Goal: Find specific page/section: Find specific page/section

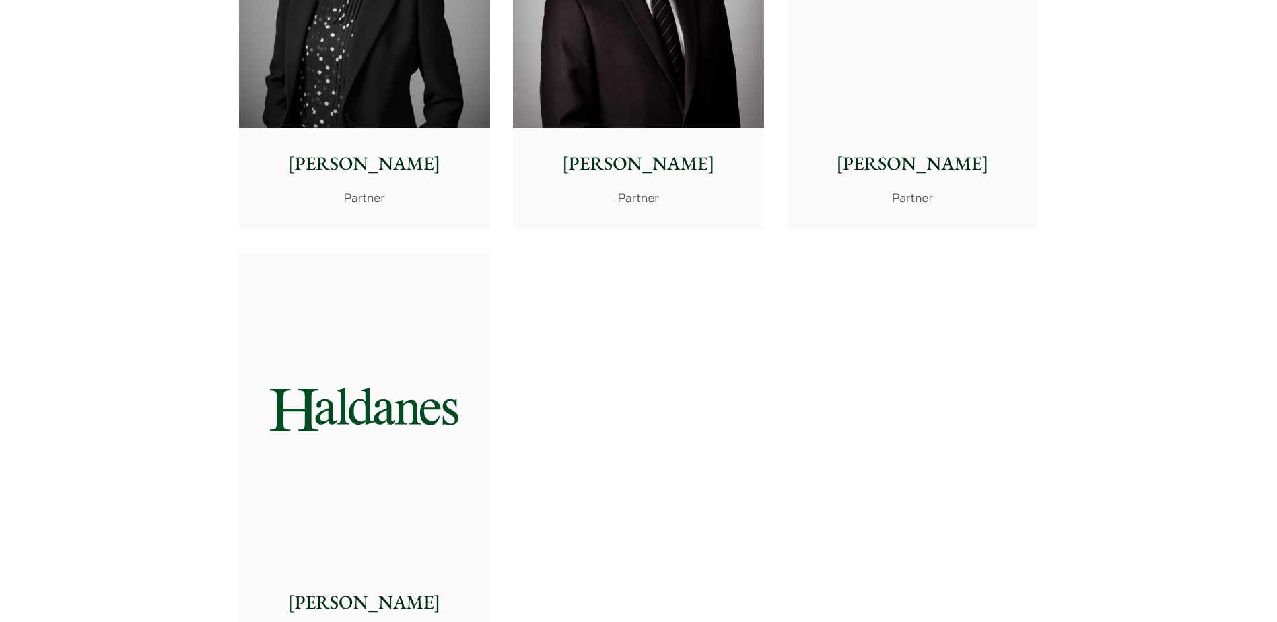
scroll to position [2424, 0]
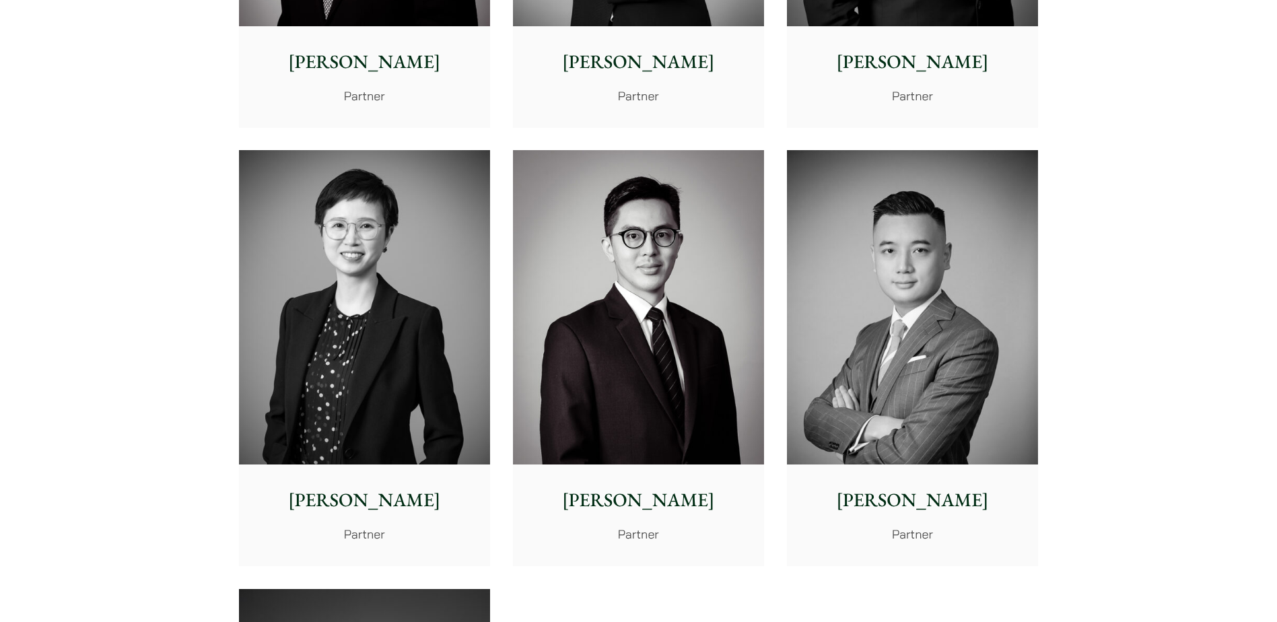
click at [912, 302] on img at bounding box center [912, 307] width 251 height 314
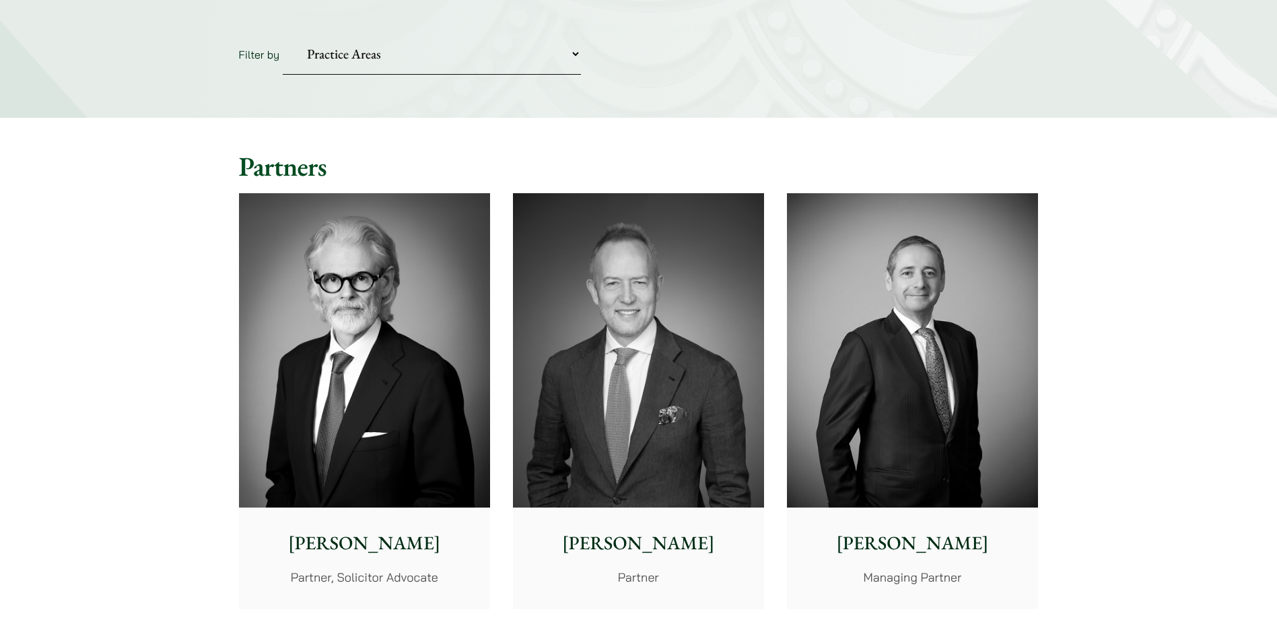
scroll to position [0, 0]
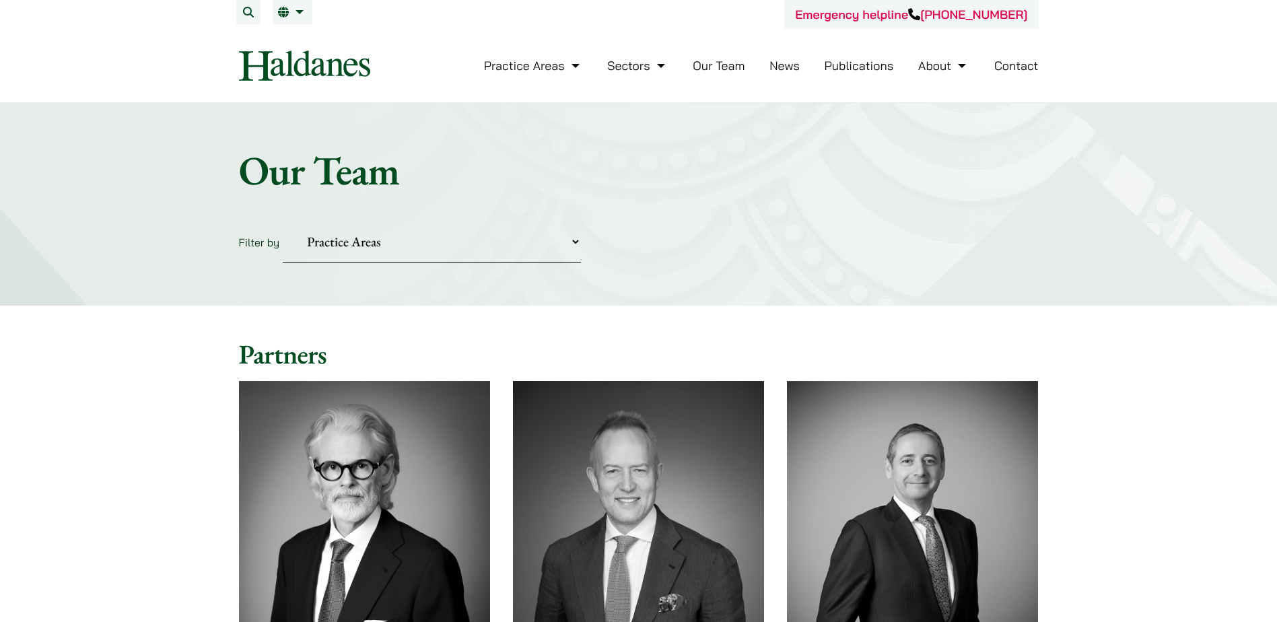
click at [573, 237] on select "Practice Areas Antitrust and Competition Civil Litigation & Dispute Resolution …" at bounding box center [432, 241] width 298 height 41
select select "intellectual-property"
click at [283, 221] on select "Practice Areas Antitrust and Competition Civil Litigation & Dispute Resolution …" at bounding box center [432, 241] width 298 height 41
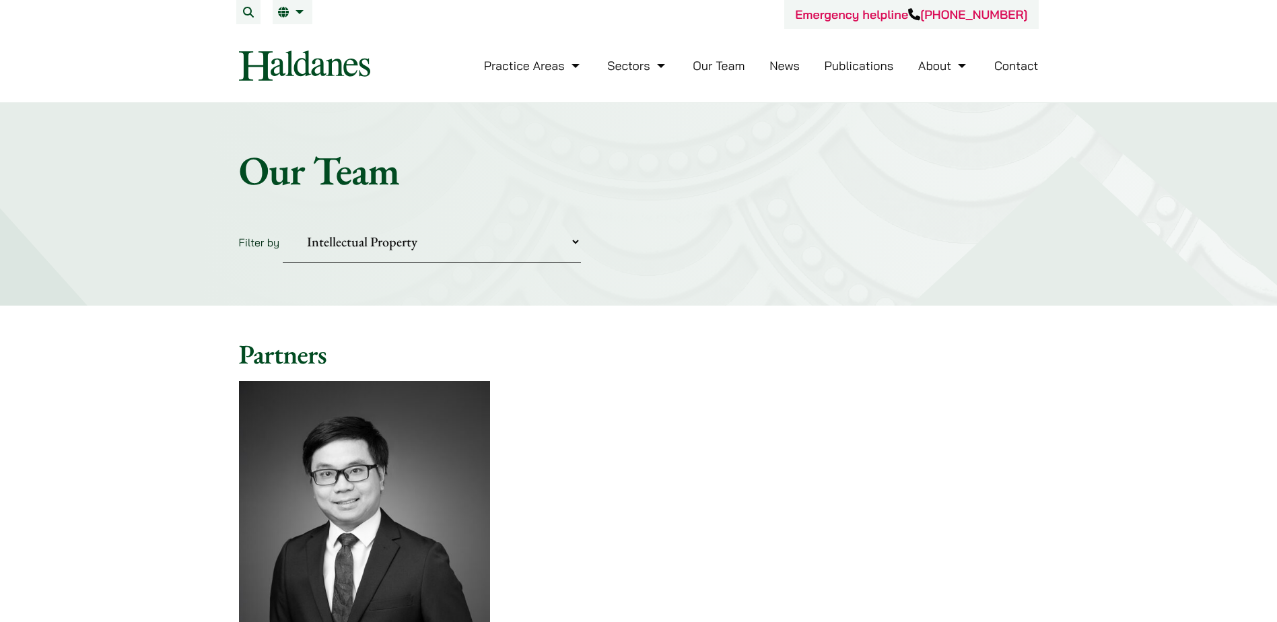
scroll to position [269, 0]
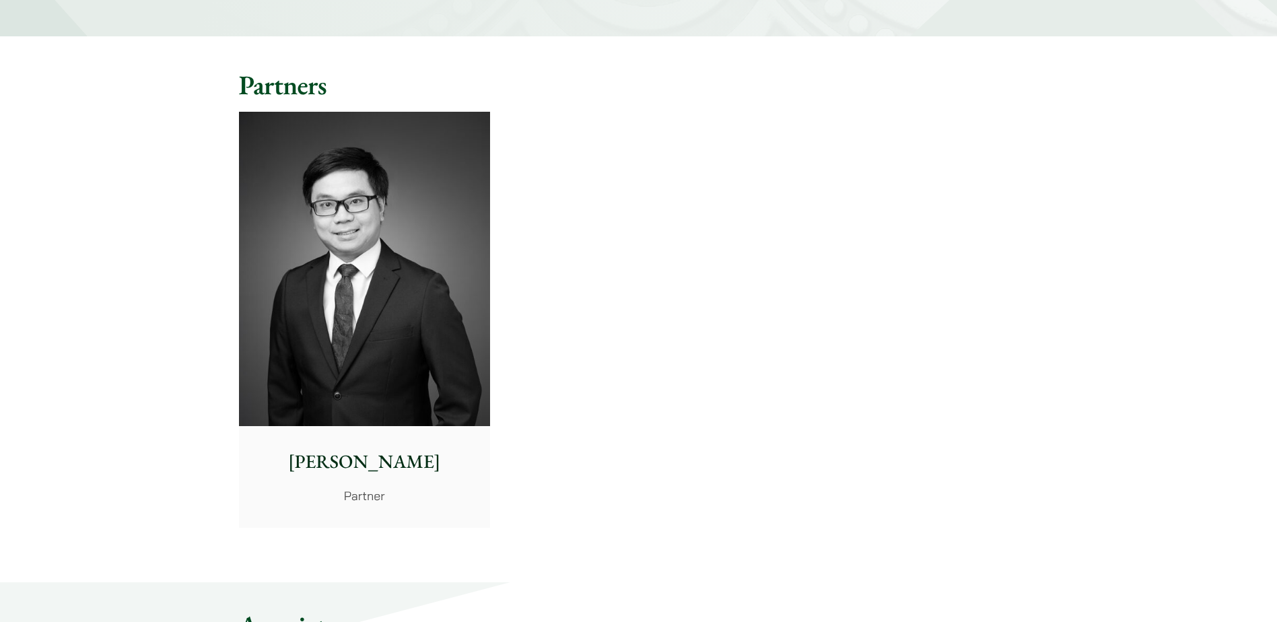
click at [373, 477] on div "Anthony Leung Partner" at bounding box center [364, 476] width 251 height 100
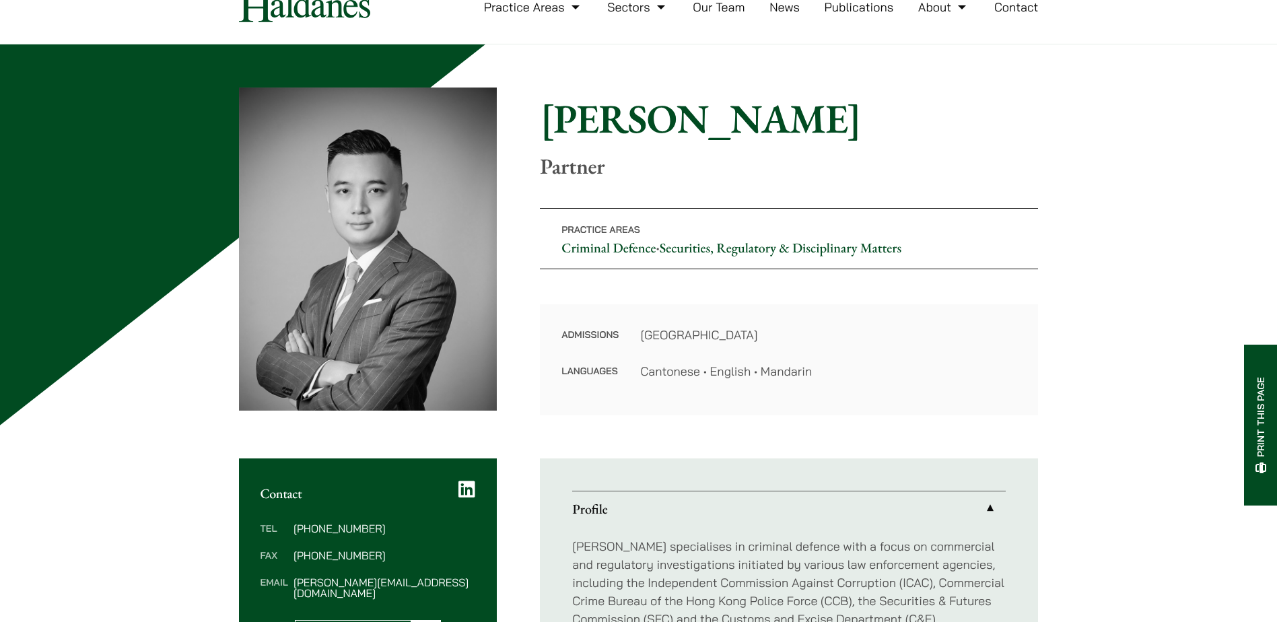
scroll to position [135, 0]
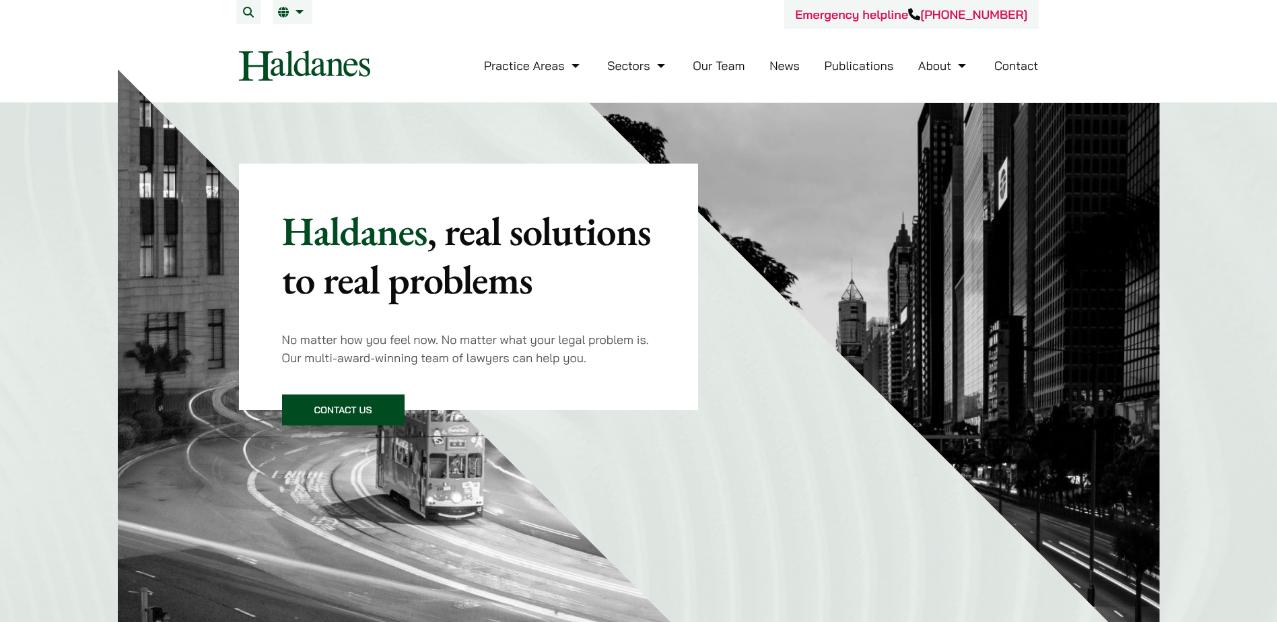
click at [728, 69] on link "Our Team" at bounding box center [719, 65] width 52 height 15
